Goal: Task Accomplishment & Management: Complete application form

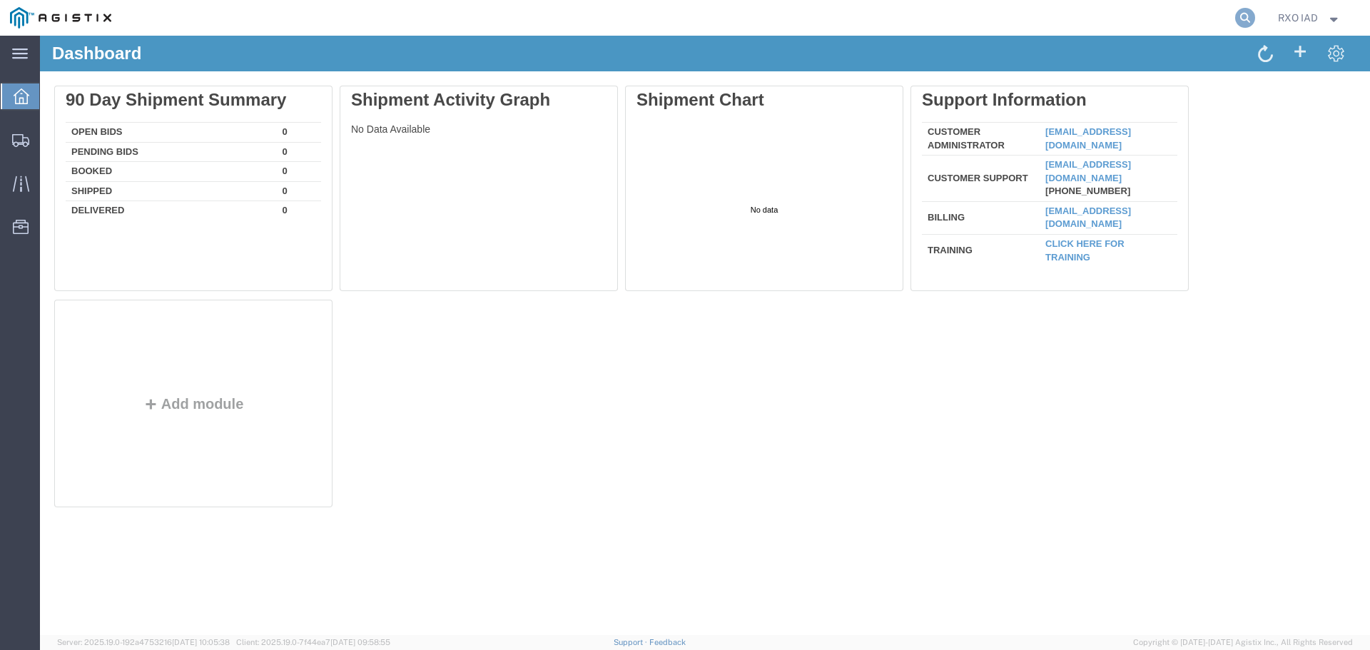
click at [1244, 21] on icon at bounding box center [1245, 18] width 20 height 20
paste input "56444925"
type input "56444925"
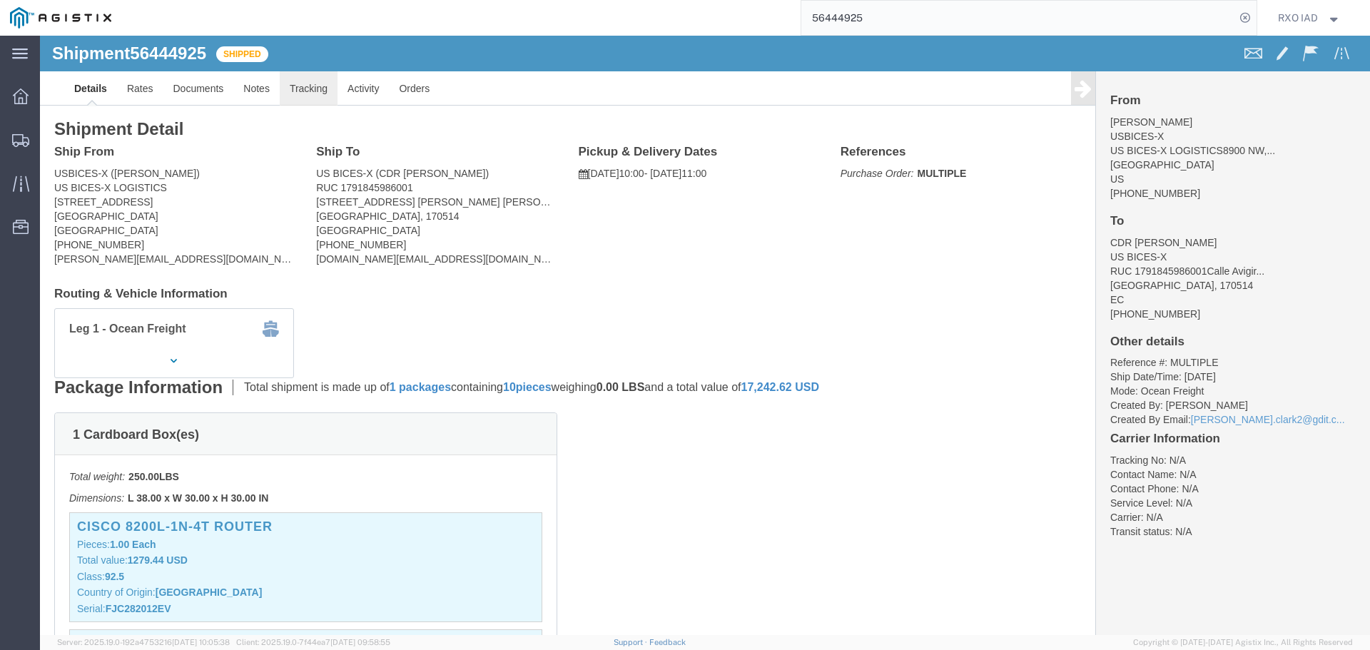
click link "Tracking"
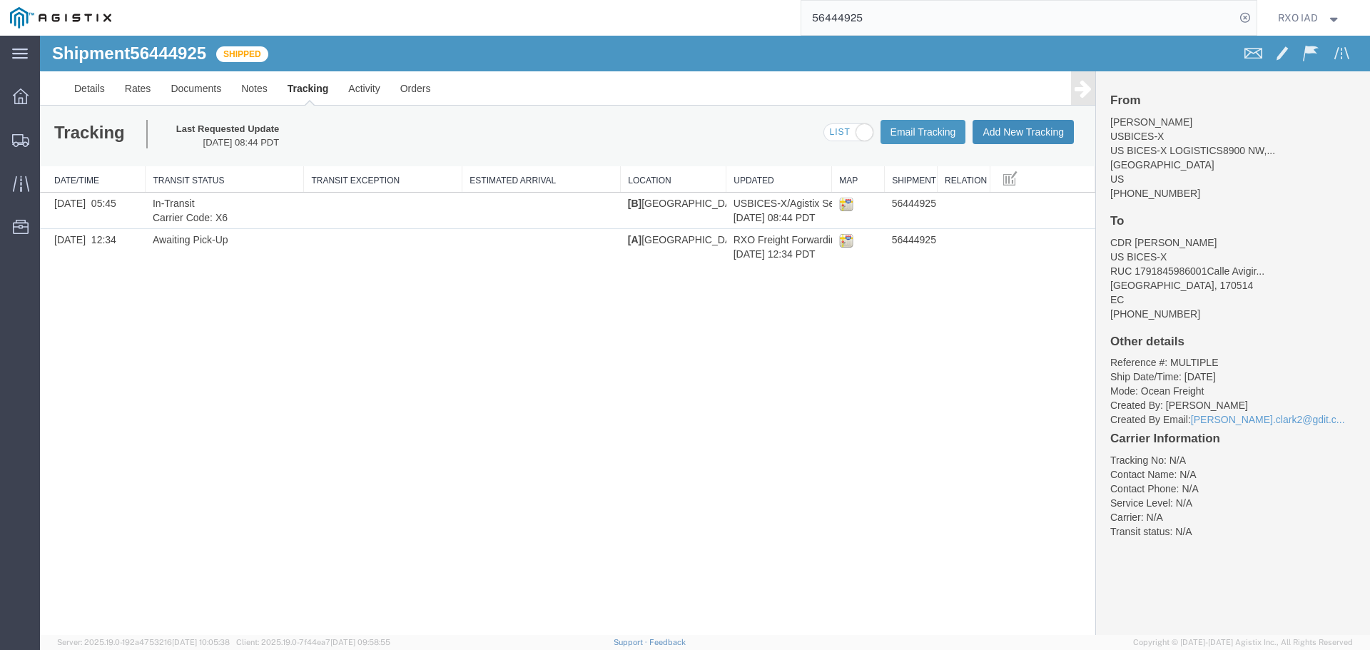
click at [1015, 132] on button "Add New Tracking" at bounding box center [1023, 132] width 101 height 24
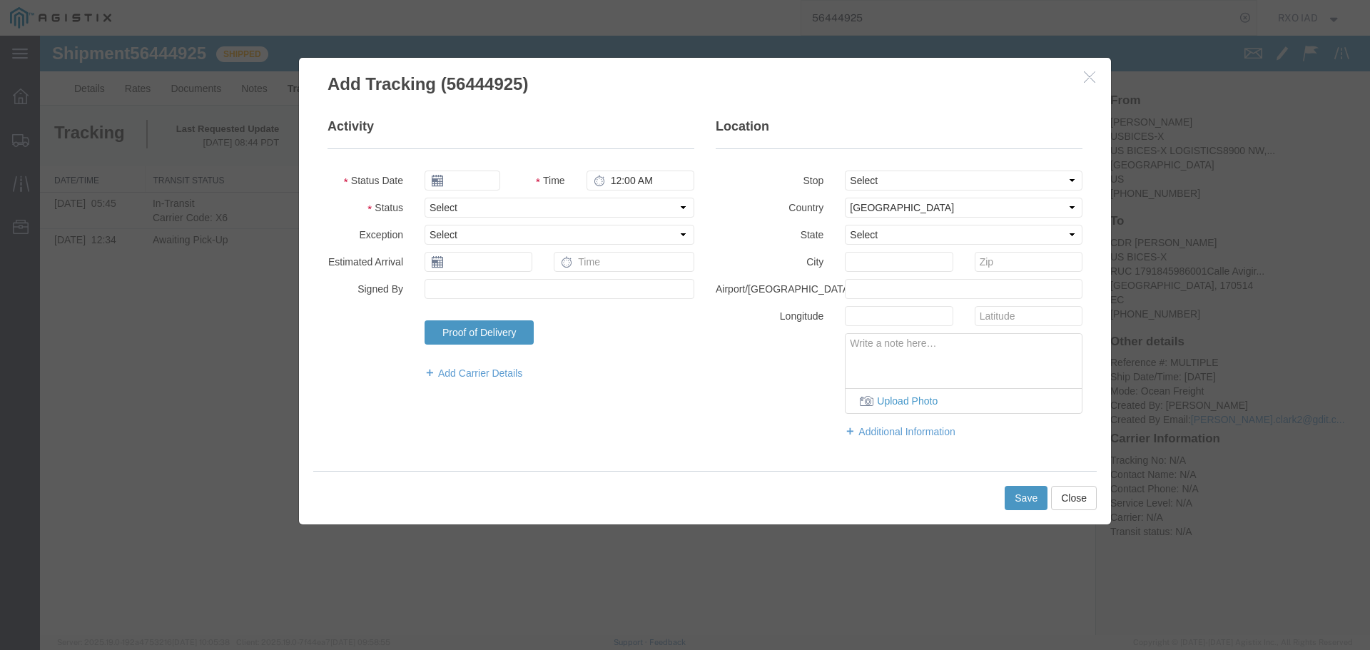
type input "[DATE]"
type input "9:00 AM"
click at [442, 208] on select "Select Arrival Notice Available Arrival Notice Imported Arrive at Delivery Loca…" at bounding box center [560, 208] width 270 height 20
select select "DELIVRED"
click at [425, 198] on select "Select Arrival Notice Available Arrival Notice Imported Arrive at Delivery Loca…" at bounding box center [560, 208] width 270 height 20
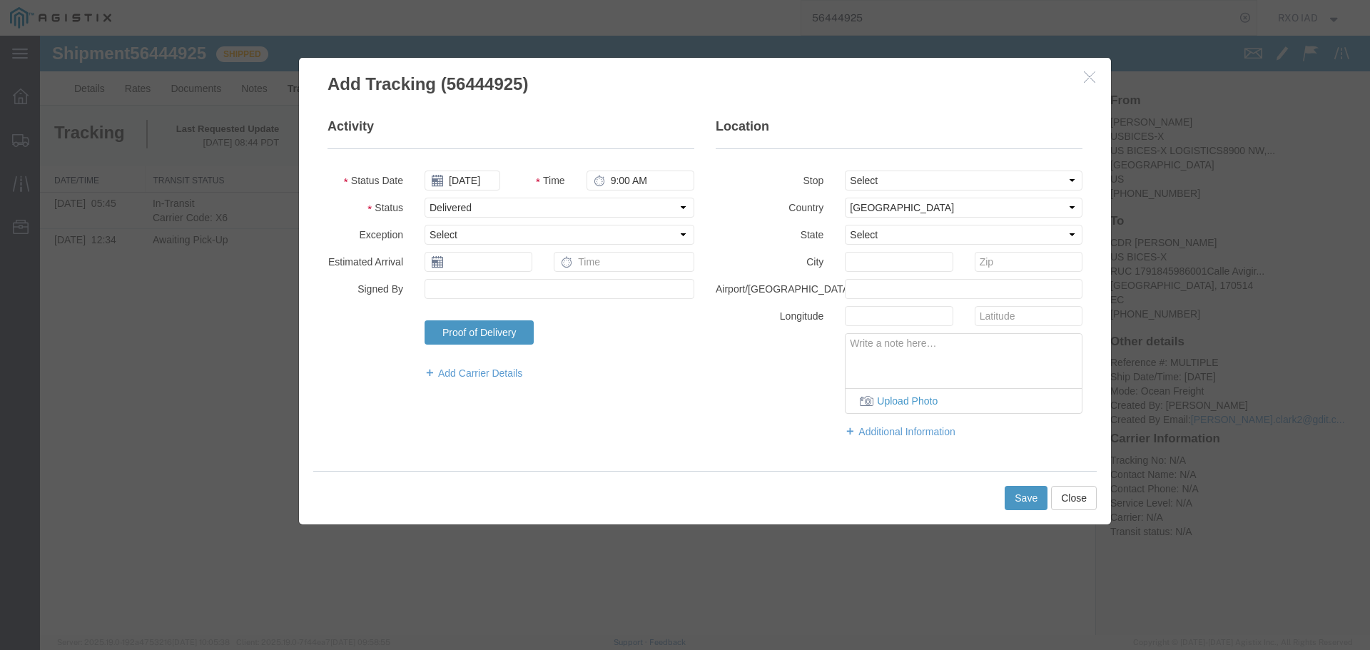
click at [441, 263] on icon at bounding box center [437, 261] width 11 height 11
click at [459, 261] on input "text" at bounding box center [479, 262] width 108 height 20
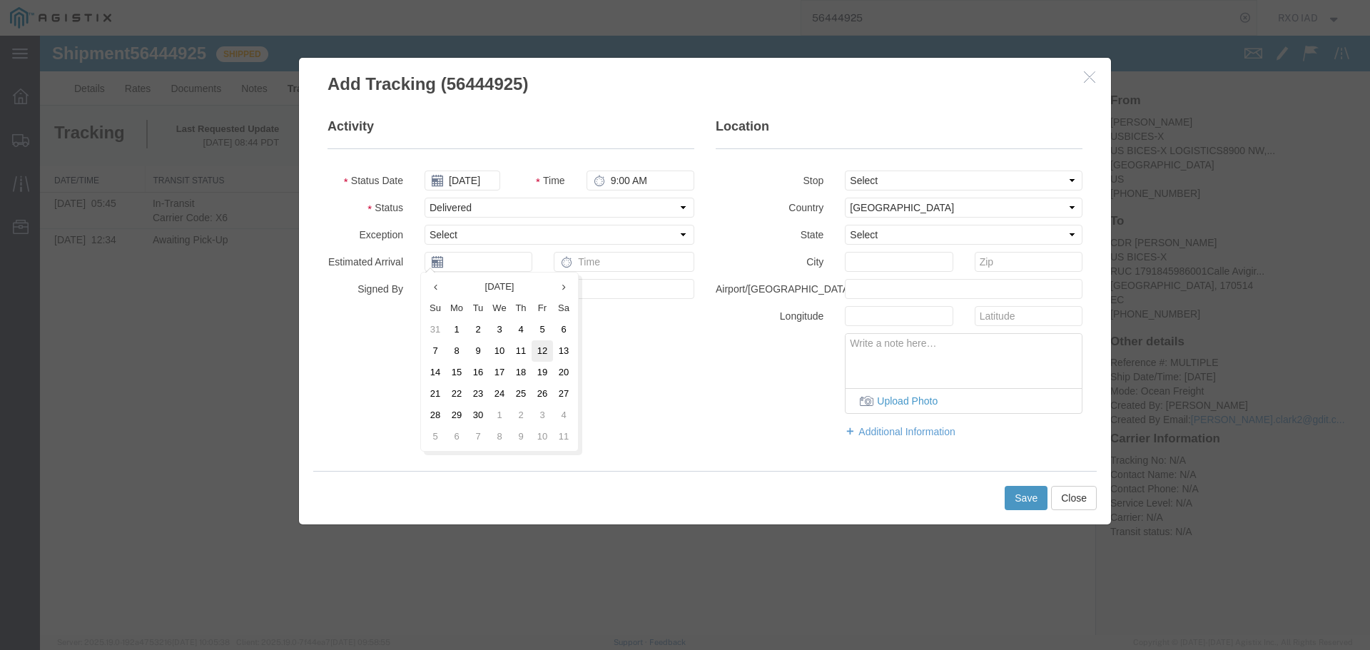
click at [546, 345] on td "12" at bounding box center [542, 350] width 21 height 21
type input "[DATE]"
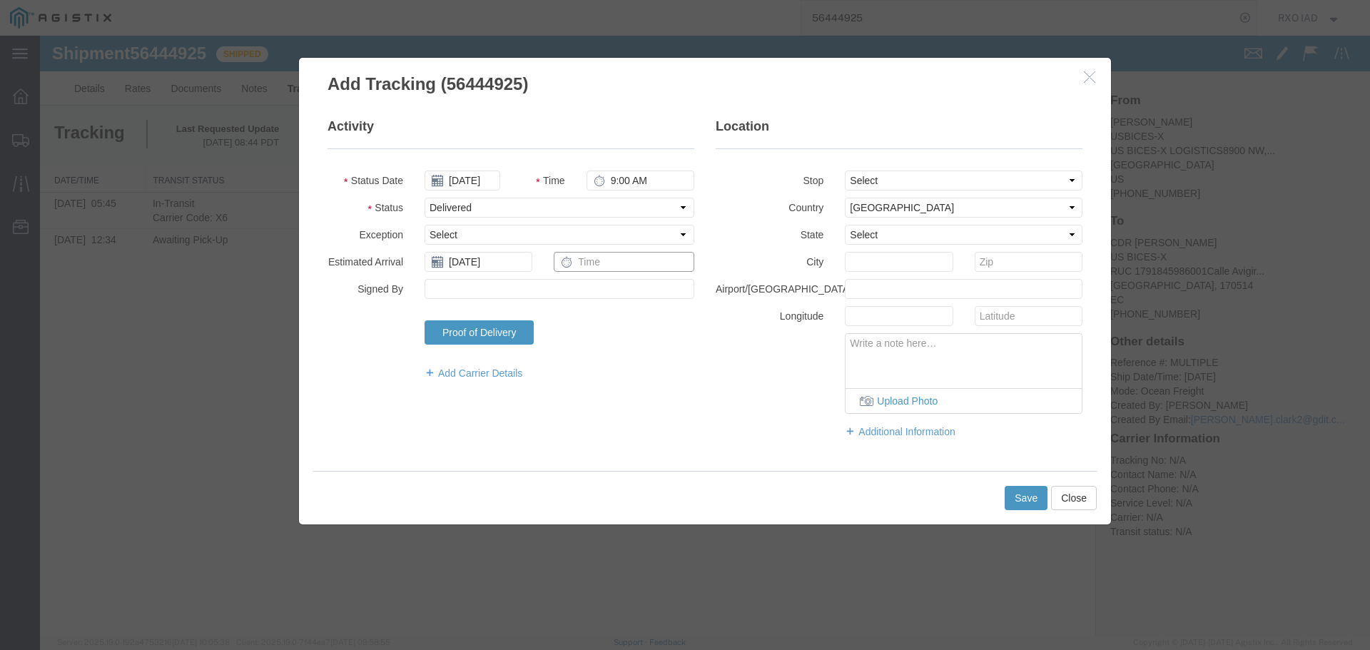
click at [609, 259] on input "text" at bounding box center [624, 262] width 141 height 20
type input "9:00 AM"
click at [462, 290] on input "Signed By" at bounding box center [560, 289] width 270 height 20
type input "a"
type input "[PERSON_NAME]"
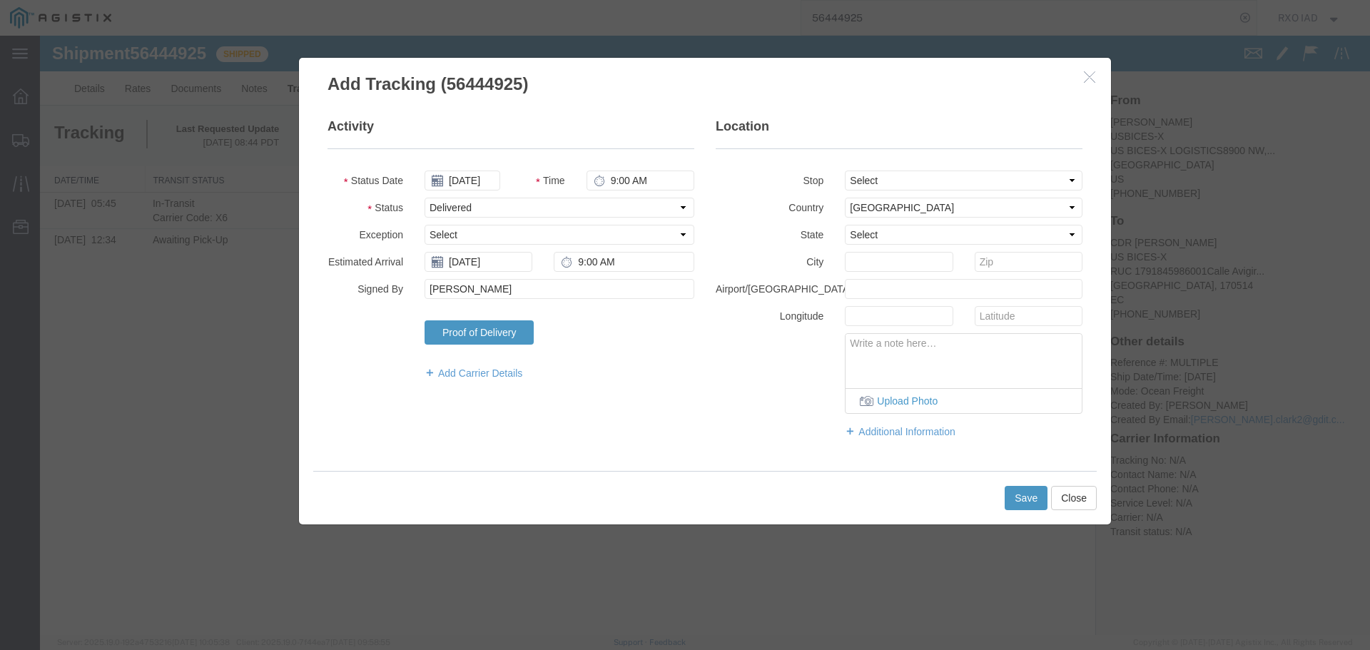
click at [871, 401] on icon at bounding box center [867, 401] width 14 height 10
click at [886, 400] on button "Upload Photo" at bounding box center [964, 400] width 236 height 25
click at [1025, 497] on button "Save" at bounding box center [1026, 498] width 43 height 24
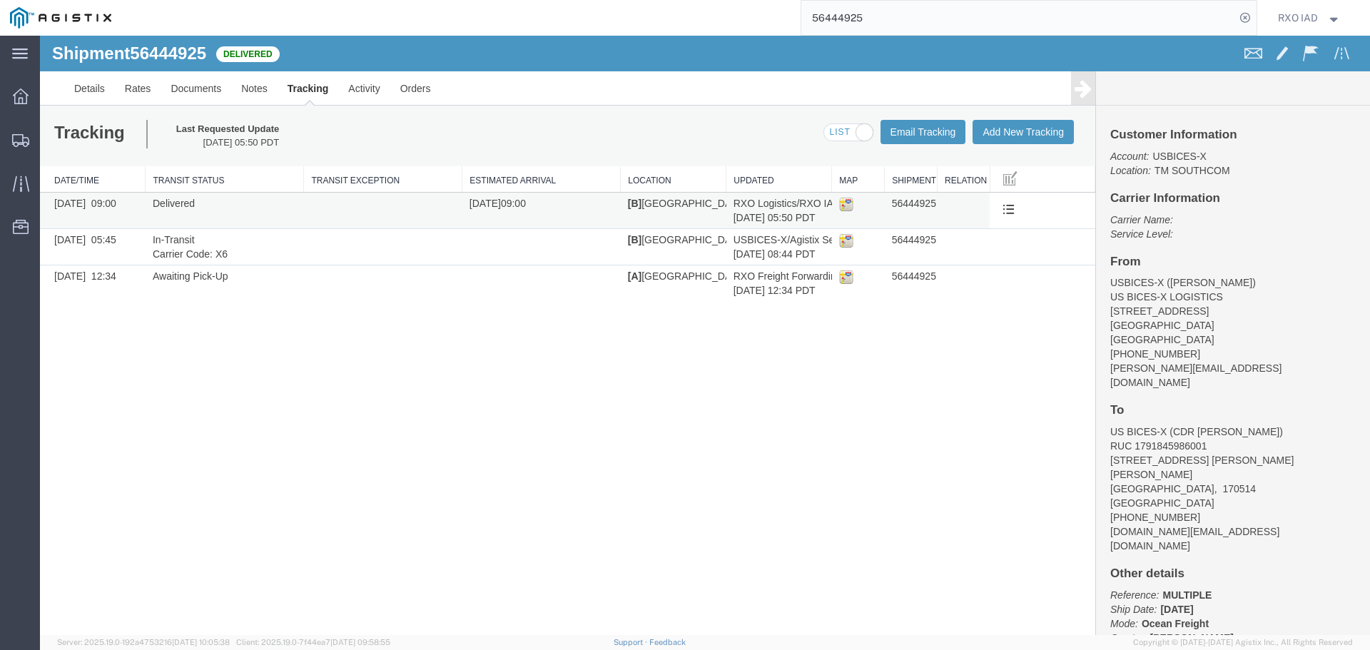
click at [843, 204] on img at bounding box center [846, 204] width 14 height 14
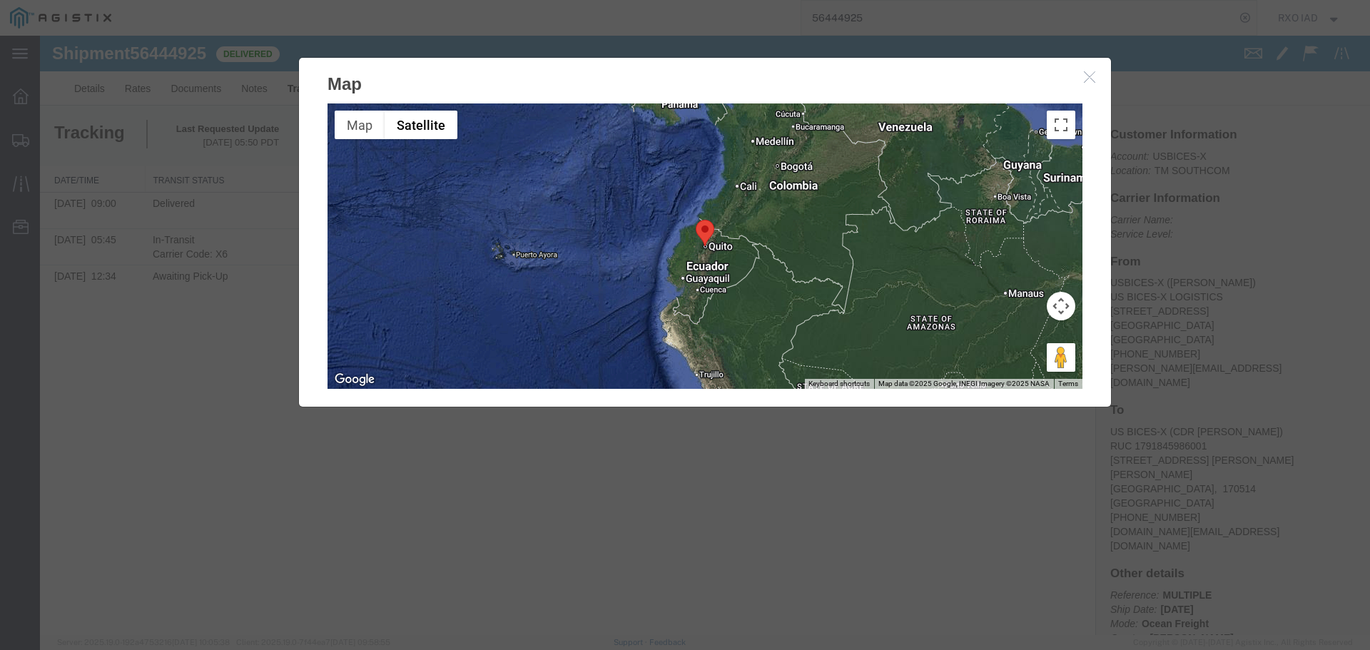
click at [1077, 82] on h2 "Map" at bounding box center [705, 77] width 812 height 39
click at [1094, 82] on icon "button" at bounding box center [1090, 77] width 11 height 12
